Goal: Task Accomplishment & Management: Complete application form

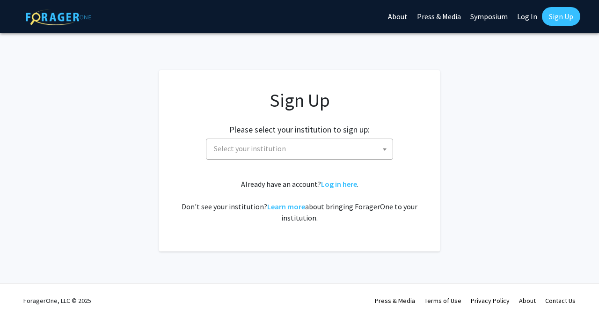
click at [351, 147] on span "Select your institution" at bounding box center [301, 148] width 183 height 19
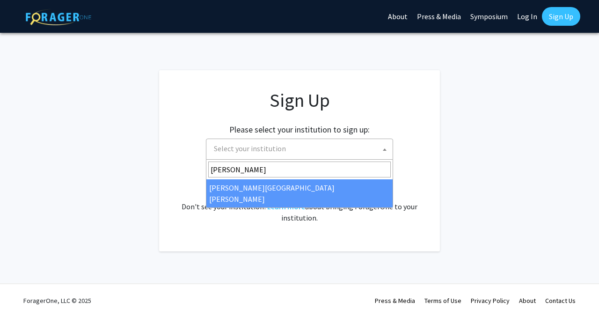
type input "[PERSON_NAME]"
select select "1"
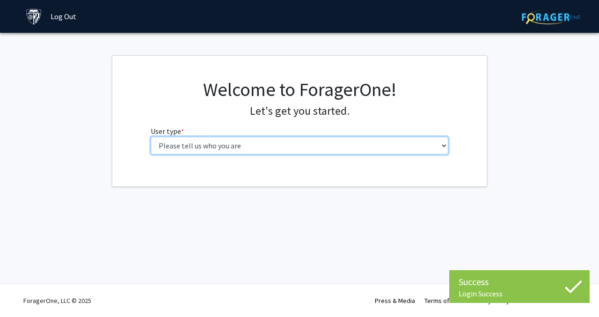
click at [352, 145] on select "Please tell us who you are Undergraduate Student Master's Student Doctoral Cand…" at bounding box center [300, 146] width 298 height 18
select select "1: undergrad"
click at [151, 137] on select "Please tell us who you are Undergraduate Student Master's Student Doctoral Cand…" at bounding box center [300, 146] width 298 height 18
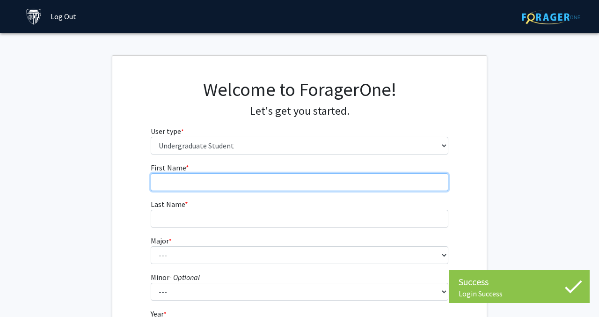
click at [332, 178] on input "First Name * required" at bounding box center [300, 182] width 298 height 18
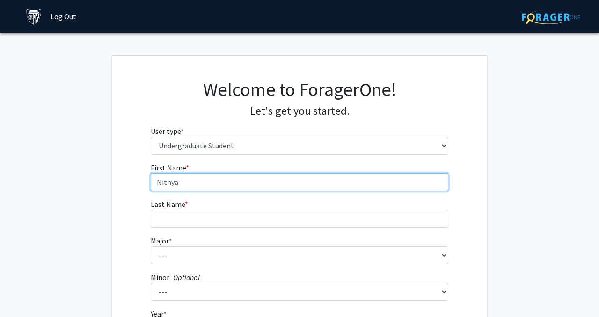
type input "Nithya"
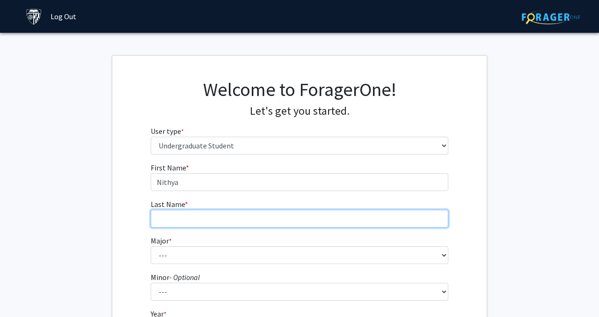
click at [314, 213] on input "Last Name * required" at bounding box center [300, 219] width 298 height 18
type input "[PERSON_NAME]"
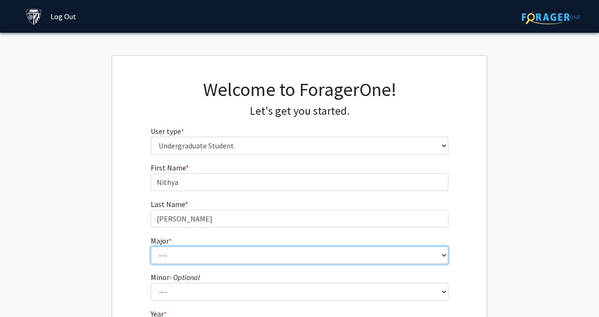
click at [281, 253] on select "--- Africana Studies Anthropology Applied Mathematics & Statistics Archaeology …" at bounding box center [300, 255] width 298 height 18
select select "40: 54"
click at [151, 246] on select "--- Africana Studies Anthropology Applied Mathematics & Statistics Archaeology …" at bounding box center [300, 255] width 298 height 18
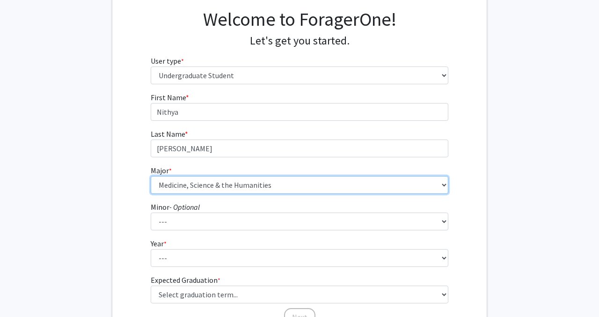
scroll to position [73, 0]
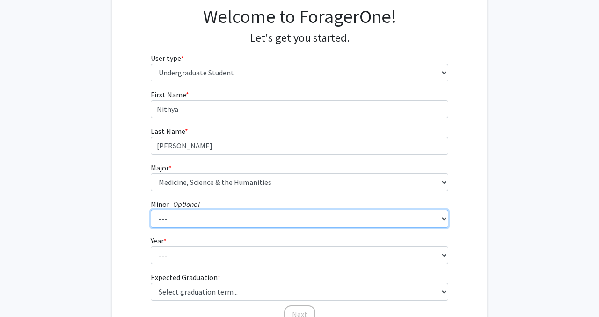
click at [267, 218] on select "--- Accounting and Financial Management Africana Studies Anthropology Applied M…" at bounding box center [300, 219] width 298 height 18
select select "23: 35"
click at [151, 210] on select "--- Accounting and Financial Management Africana Studies Anthropology Applied M…" at bounding box center [300, 219] width 298 height 18
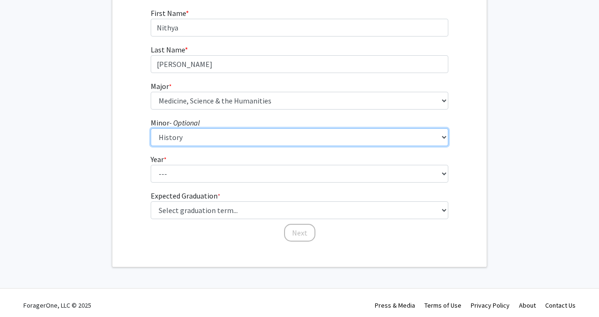
scroll to position [155, 0]
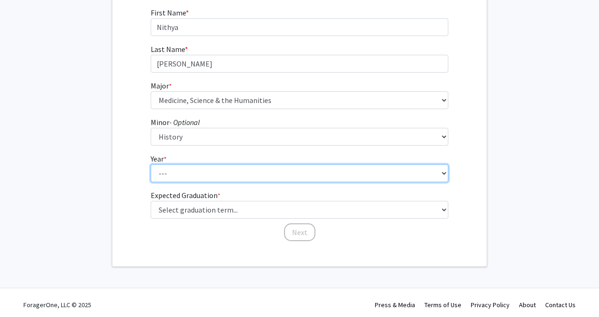
click at [257, 179] on select "--- First-year Sophomore Junior Senior Postbaccalaureate Certificate" at bounding box center [300, 173] width 298 height 18
select select "1: first-year"
click at [151, 164] on select "--- First-year Sophomore Junior Senior Postbaccalaureate Certificate" at bounding box center [300, 173] width 298 height 18
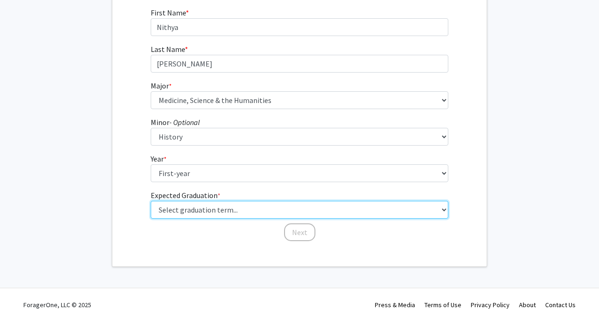
click at [292, 210] on select "Select graduation term... Spring 2025 Summer 2025 Fall 2025 Winter 2025 Spring …" at bounding box center [300, 210] width 298 height 18
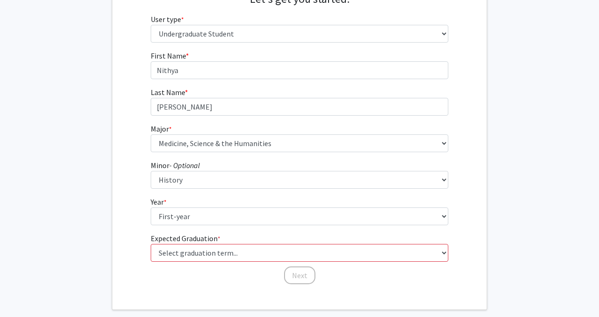
scroll to position [159, 0]
